Goal: Register for event/course

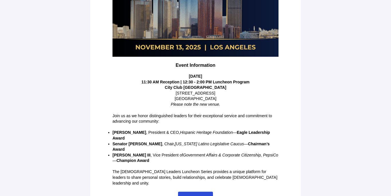
scroll to position [136, 0]
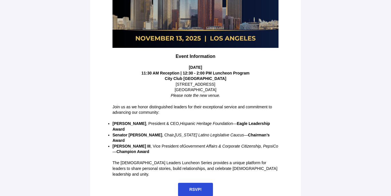
click at [184, 182] on span "RSVP!" at bounding box center [195, 188] width 35 height 13
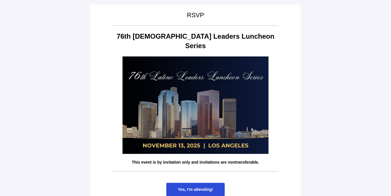
scroll to position [21, 0]
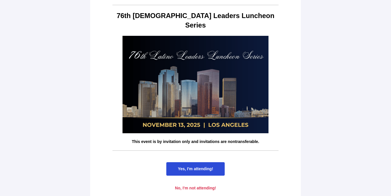
click at [200, 162] on span "Yes, I'm attending!" at bounding box center [195, 168] width 58 height 13
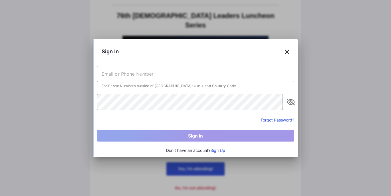
click at [162, 74] on input "text" at bounding box center [195, 74] width 197 height 16
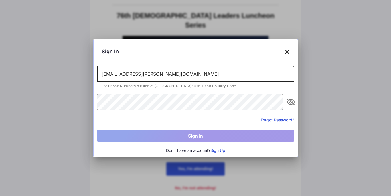
type input "[EMAIL_ADDRESS][PERSON_NAME][DOMAIN_NAME]"
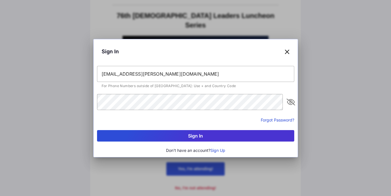
click at [117, 120] on div "Forgot Password?" at bounding box center [195, 119] width 197 height 7
click at [148, 133] on button "Sign In" at bounding box center [195, 135] width 197 height 11
click at [220, 150] on button "Sign Up" at bounding box center [217, 150] width 15 height 6
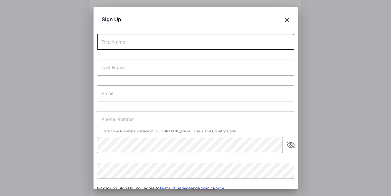
click at [184, 41] on input "text" at bounding box center [195, 42] width 197 height 16
type input "[PERSON_NAME]"
type input "[EMAIL_ADDRESS][DOMAIN_NAME]"
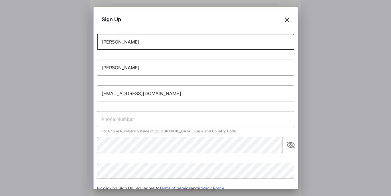
type input "[PHONE_NUMBER]"
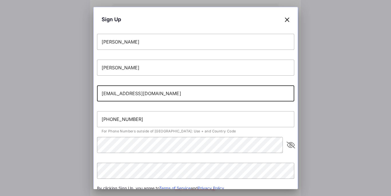
drag, startPoint x: 164, startPoint y: 90, endPoint x: 138, endPoint y: 92, distance: 26.9
click at [138, 92] on input "[EMAIL_ADDRESS][DOMAIN_NAME]" at bounding box center [195, 93] width 197 height 16
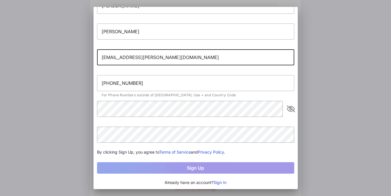
type input "[EMAIL_ADDRESS][PERSON_NAME][DOMAIN_NAME]"
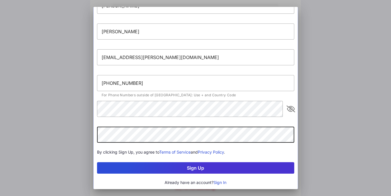
click at [110, 145] on div at bounding box center [196, 147] width 188 height 4
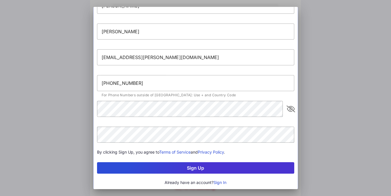
click at [150, 164] on button "Sign Up" at bounding box center [195, 167] width 197 height 11
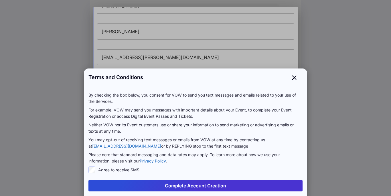
click at [149, 182] on button "Complete Account Creation" at bounding box center [195, 185] width 214 height 11
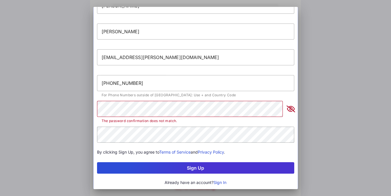
click at [291, 109] on icon "appended action" at bounding box center [290, 108] width 7 height 7
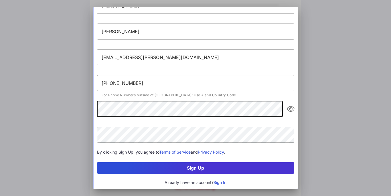
click at [160, 173] on button "Sign Up" at bounding box center [195, 167] width 197 height 11
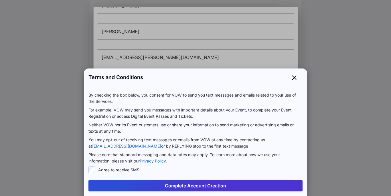
click at [158, 186] on button "Complete Account Creation" at bounding box center [195, 185] width 214 height 11
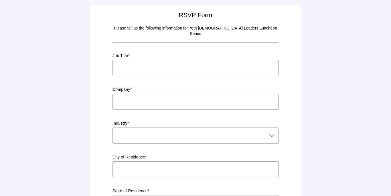
click at [199, 61] on input "text" at bounding box center [195, 68] width 166 height 16
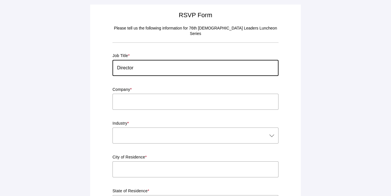
type input "Director"
click at [183, 97] on input "text" at bounding box center [195, 102] width 166 height 16
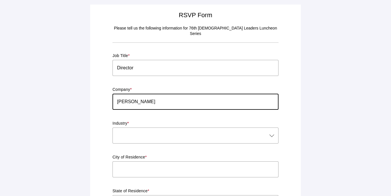
type input "[PERSON_NAME]"
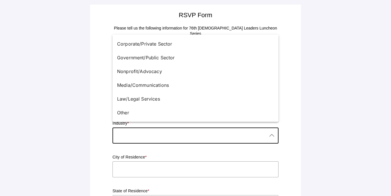
click at [135, 129] on div at bounding box center [189, 135] width 154 height 16
click at [146, 85] on div "Media/Communications" at bounding box center [193, 85] width 152 height 7
type input "Media/Communications"
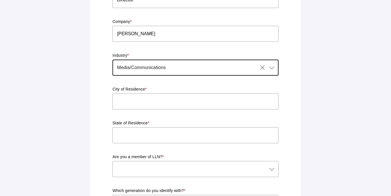
scroll to position [74, 0]
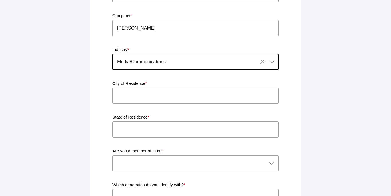
click at [121, 94] on input "text" at bounding box center [195, 96] width 166 height 16
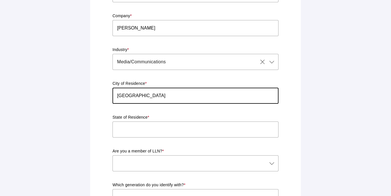
type input "[GEOGRAPHIC_DATA]"
click at [120, 126] on input "text" at bounding box center [195, 129] width 166 height 16
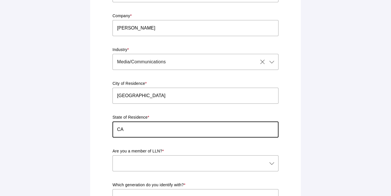
type input "CA"
click at [94, 130] on div "RSVP Form Please tell us the following information for 76th [DEMOGRAPHIC_DATA] …" at bounding box center [196, 146] width 204 height 422
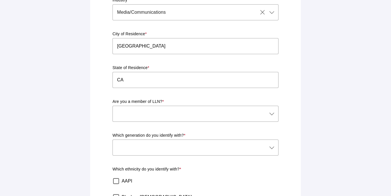
scroll to position [134, 0]
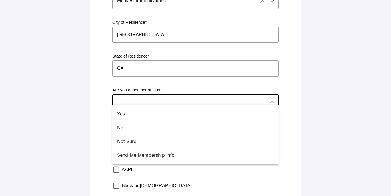
click at [126, 102] on div at bounding box center [189, 102] width 154 height 16
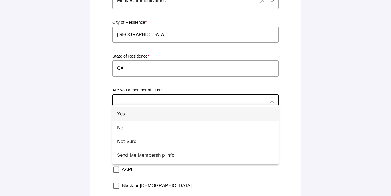
click at [130, 112] on div "Yes" at bounding box center [193, 113] width 152 height 7
type input "Yes"
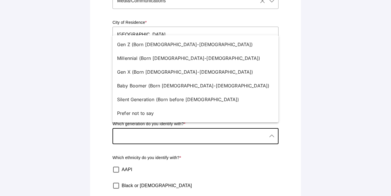
click at [128, 128] on div at bounding box center [189, 136] width 154 height 16
click at [152, 60] on div "Millennial (Born [DEMOGRAPHIC_DATA]-[DEMOGRAPHIC_DATA])" at bounding box center [193, 58] width 152 height 7
type input "Millennial (Born [DEMOGRAPHIC_DATA]-[DEMOGRAPHIC_DATA])"
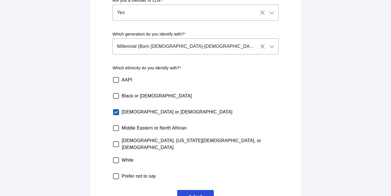
scroll to position [237, 0]
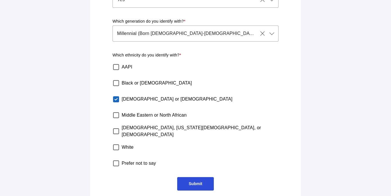
click at [194, 177] on span "Submit" at bounding box center [195, 183] width 36 height 13
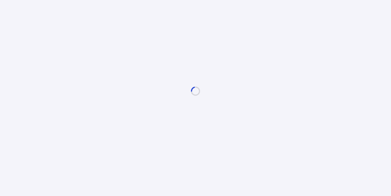
scroll to position [0, 0]
